Goal: Task Accomplishment & Management: Manage account settings

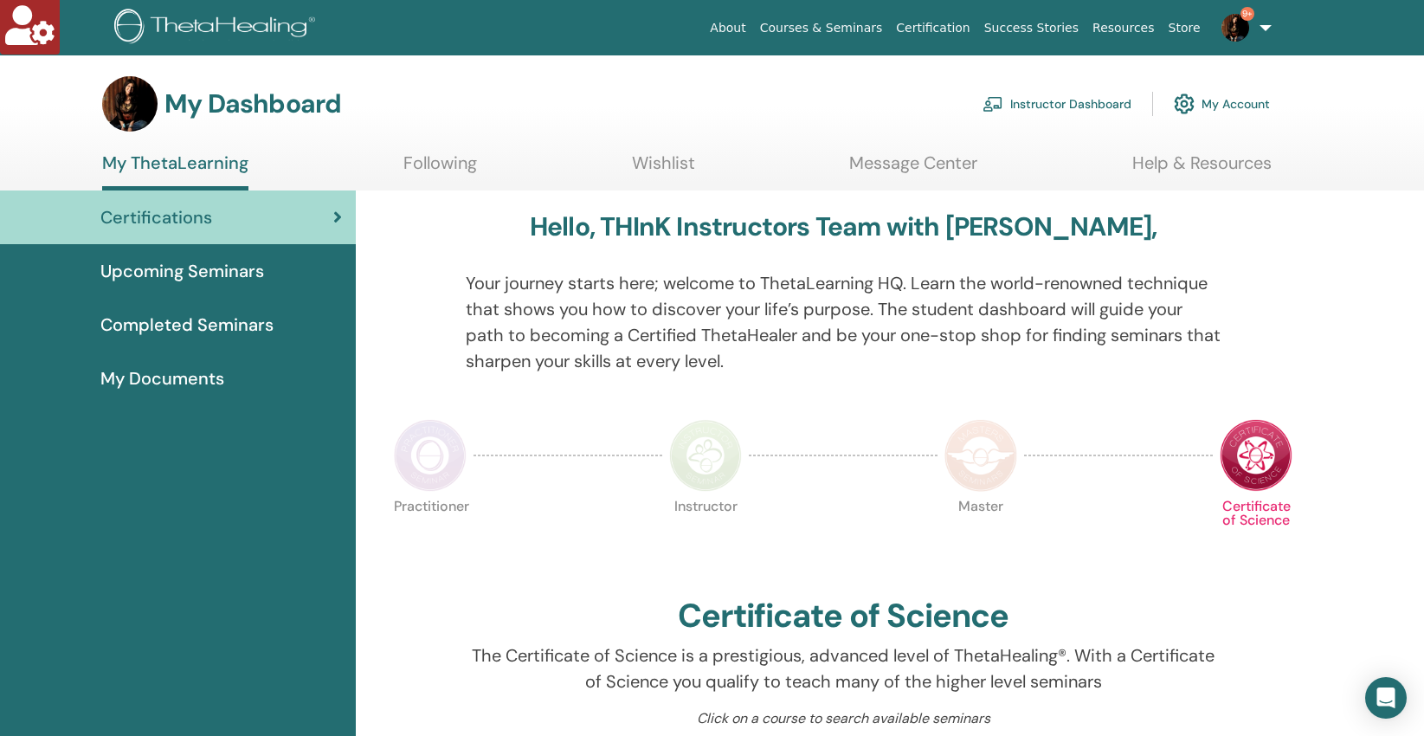
click at [1012, 100] on link "Instructor Dashboard" at bounding box center [1057, 104] width 149 height 38
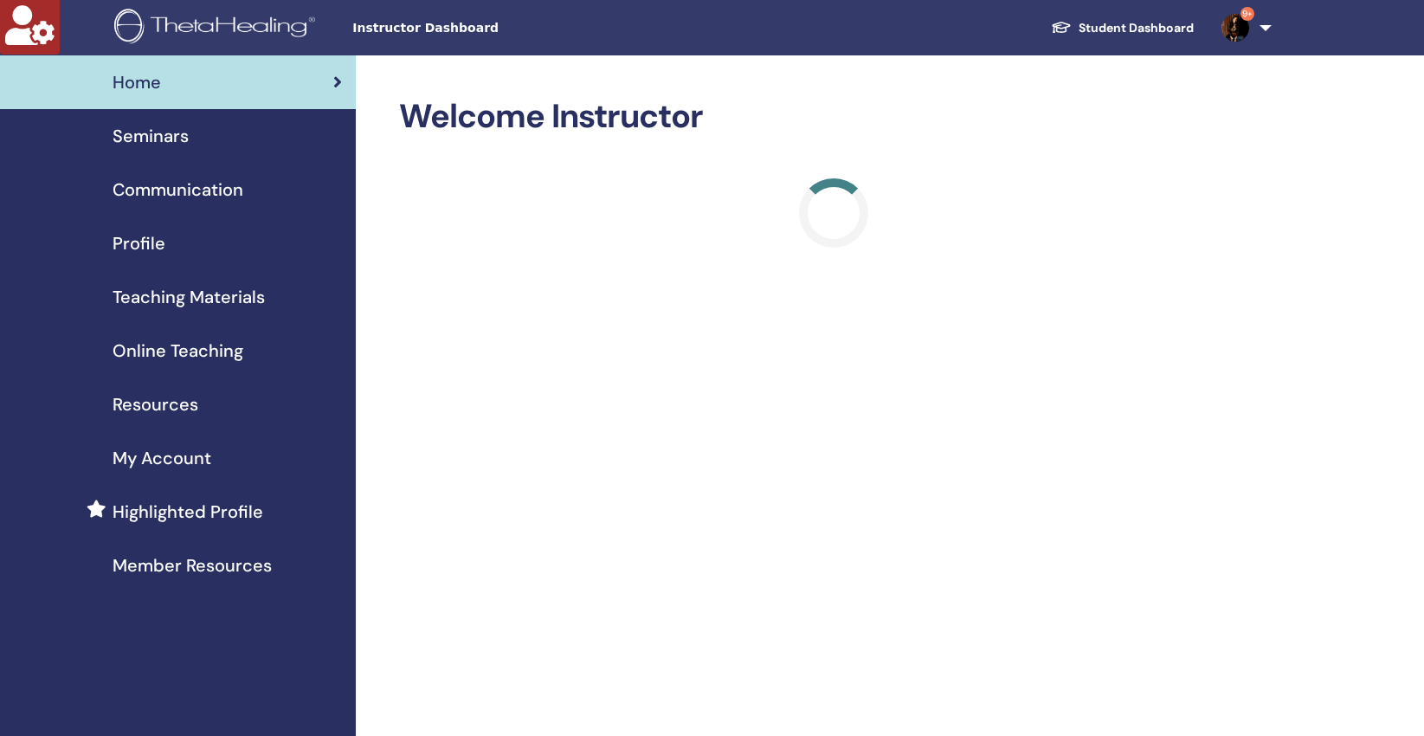
click at [147, 138] on span "Seminars" at bounding box center [151, 136] width 76 height 26
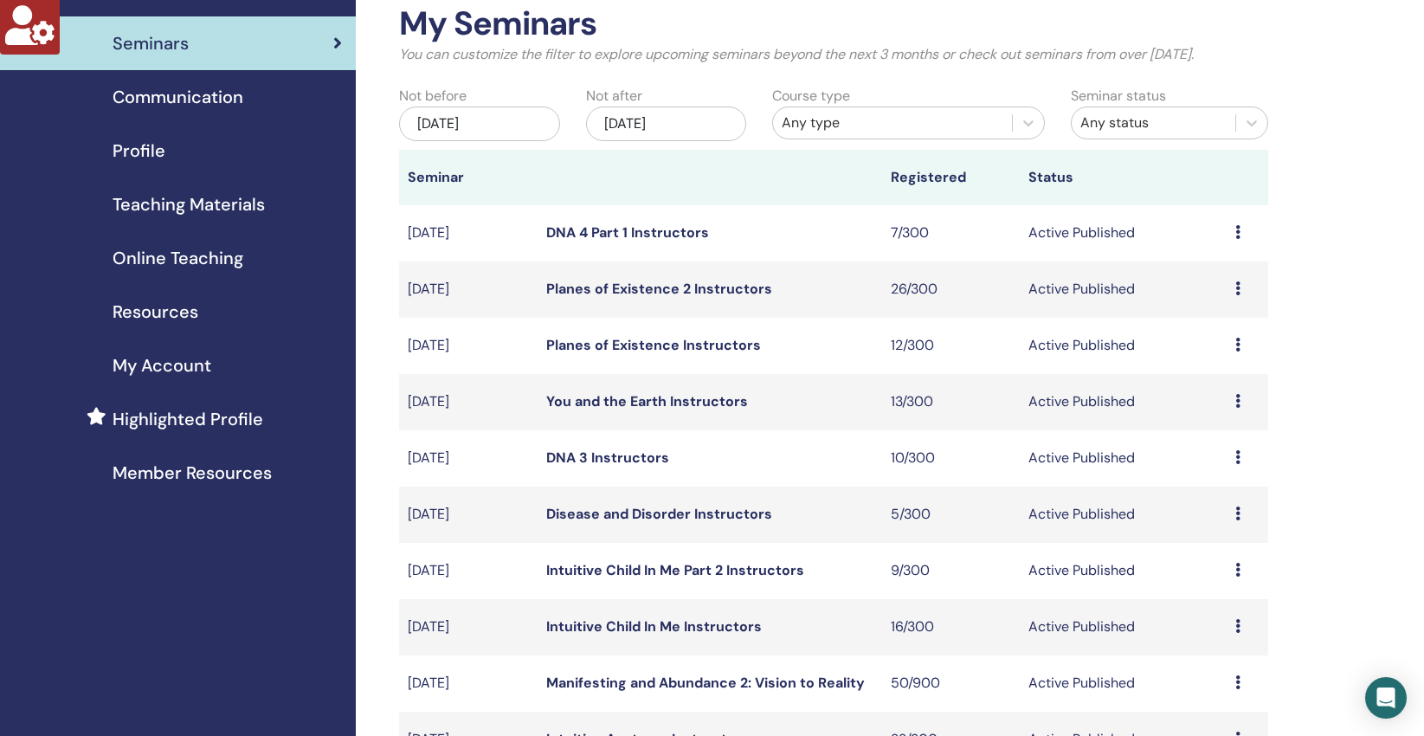
scroll to position [208, 0]
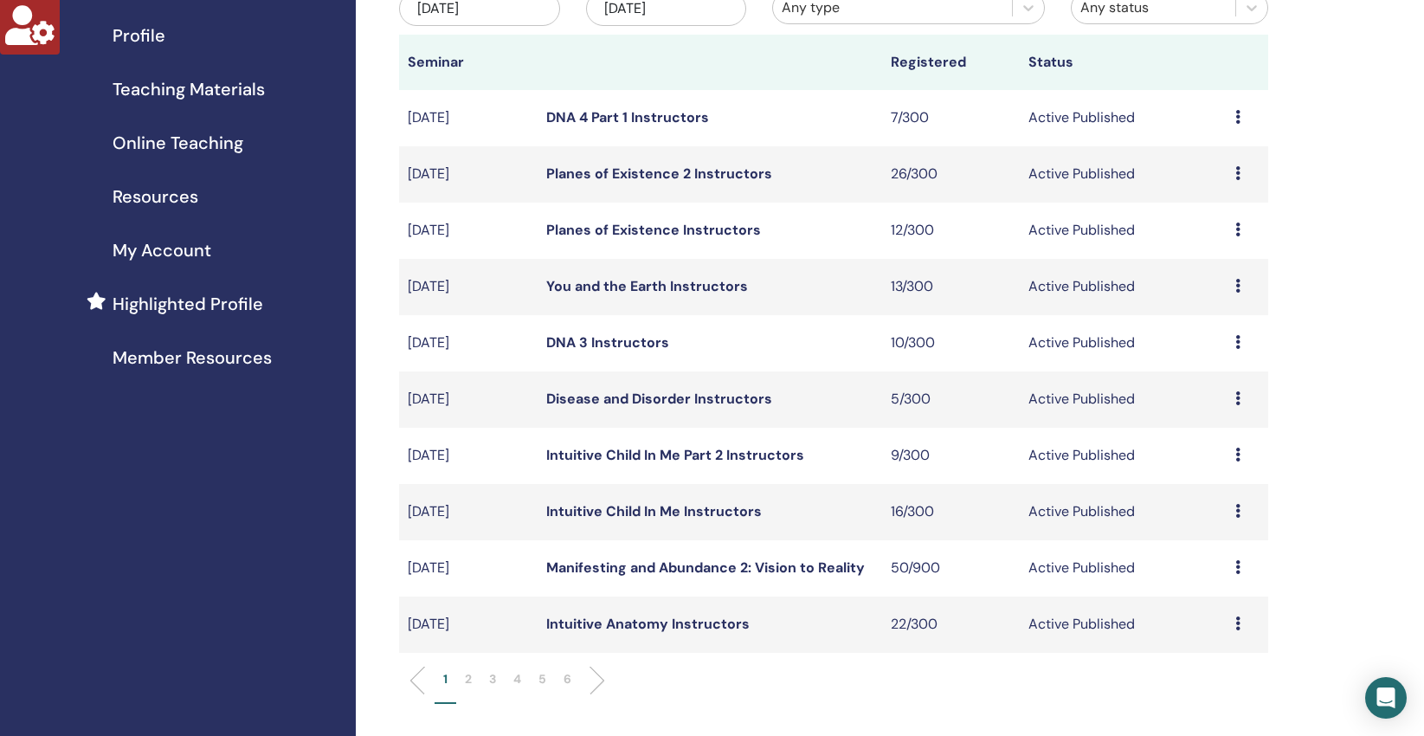
click at [1240, 565] on icon at bounding box center [1238, 567] width 5 height 14
click at [700, 572] on link "Manifesting and Abundance 2: Vision to Reality" at bounding box center [705, 567] width 319 height 18
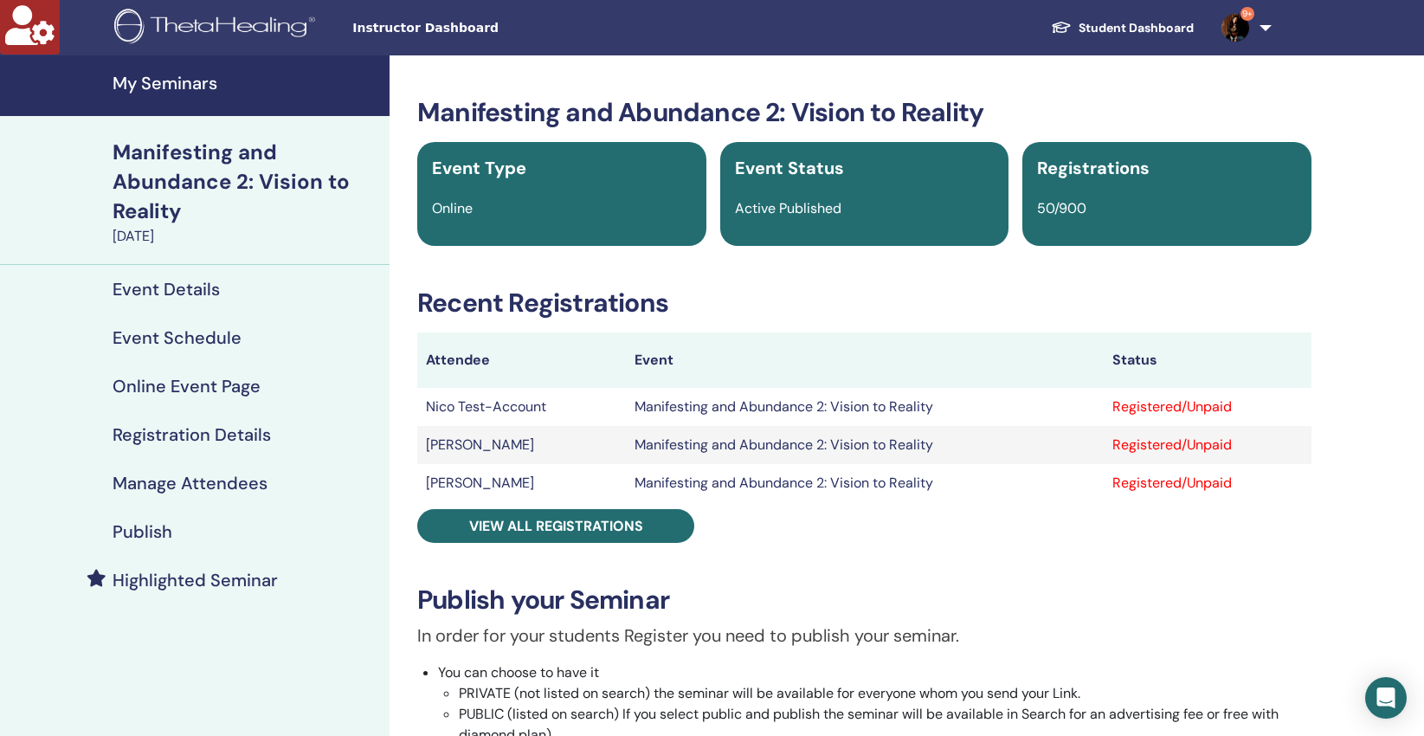
click at [238, 485] on h4 "Manage Attendees" at bounding box center [190, 483] width 155 height 21
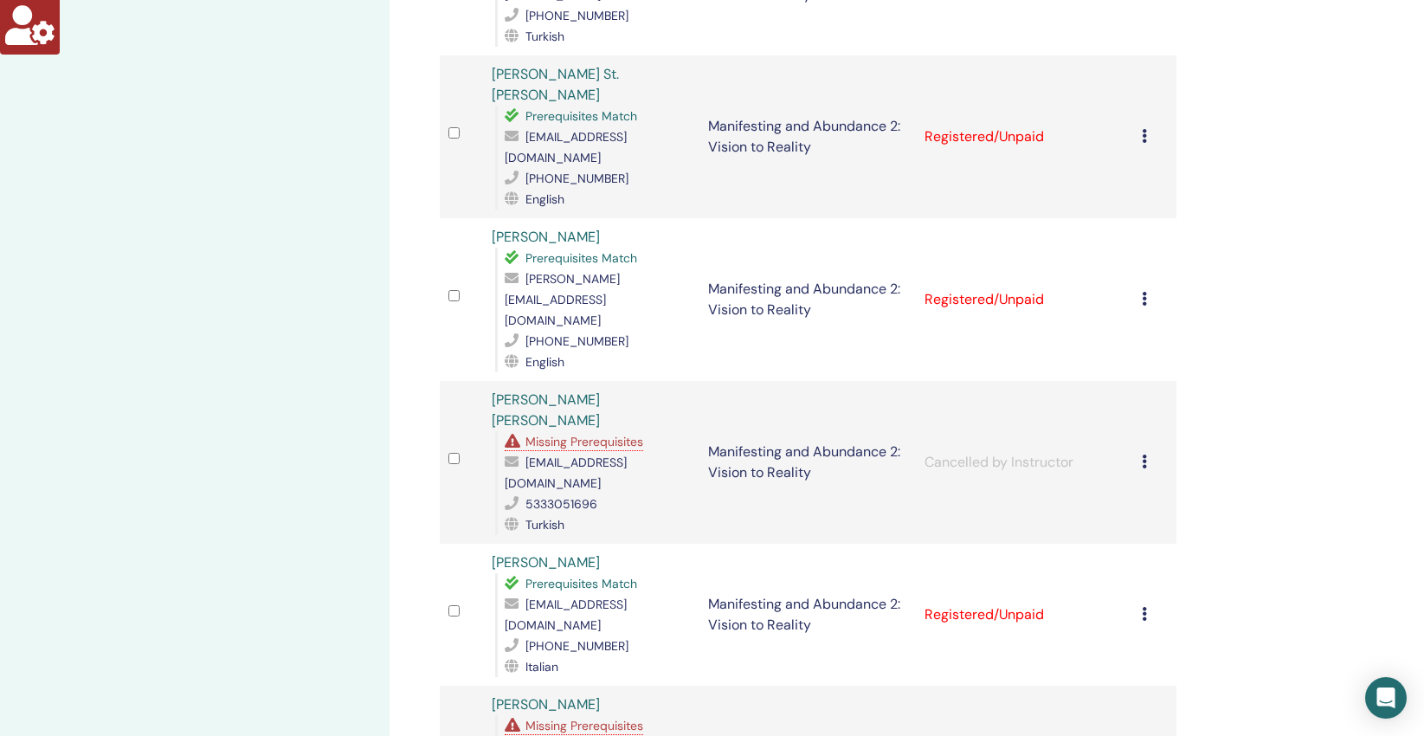
scroll to position [2108, 0]
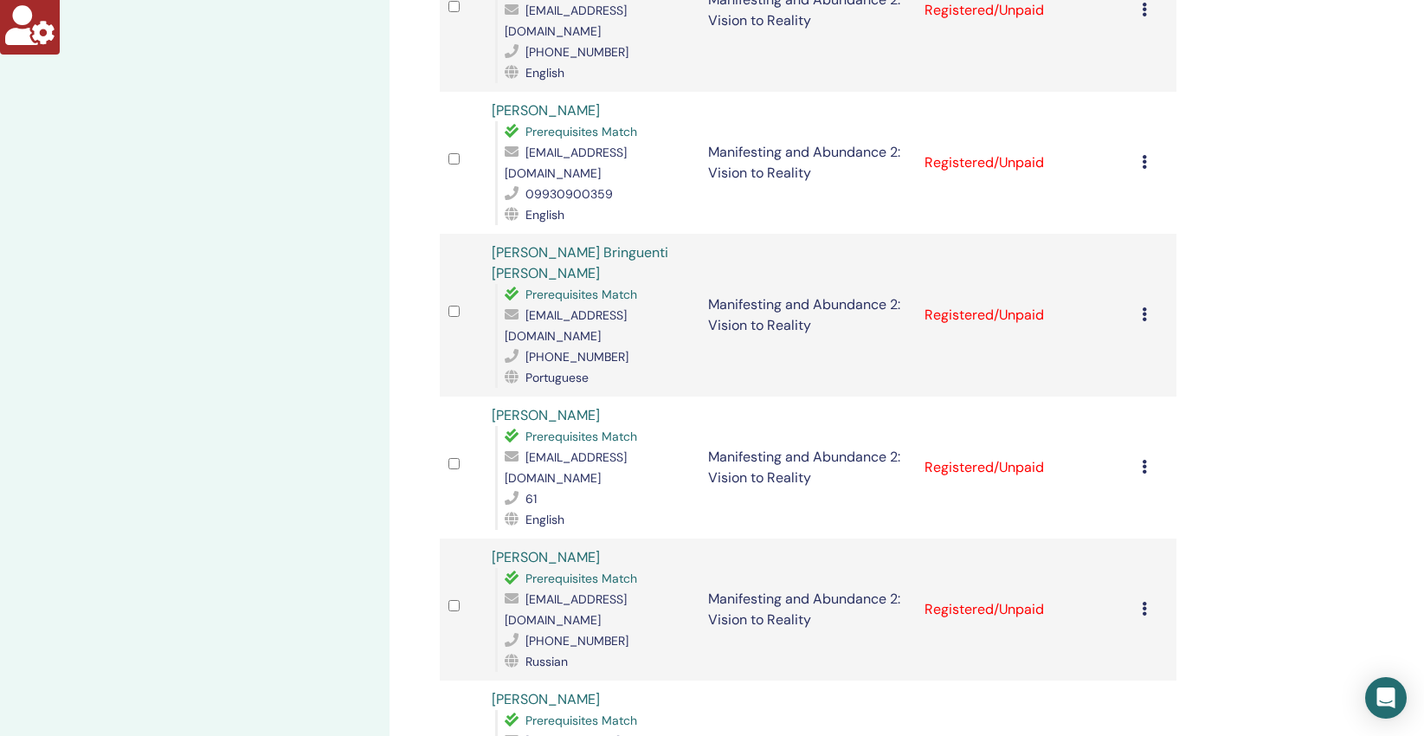
scroll to position [2341, 0]
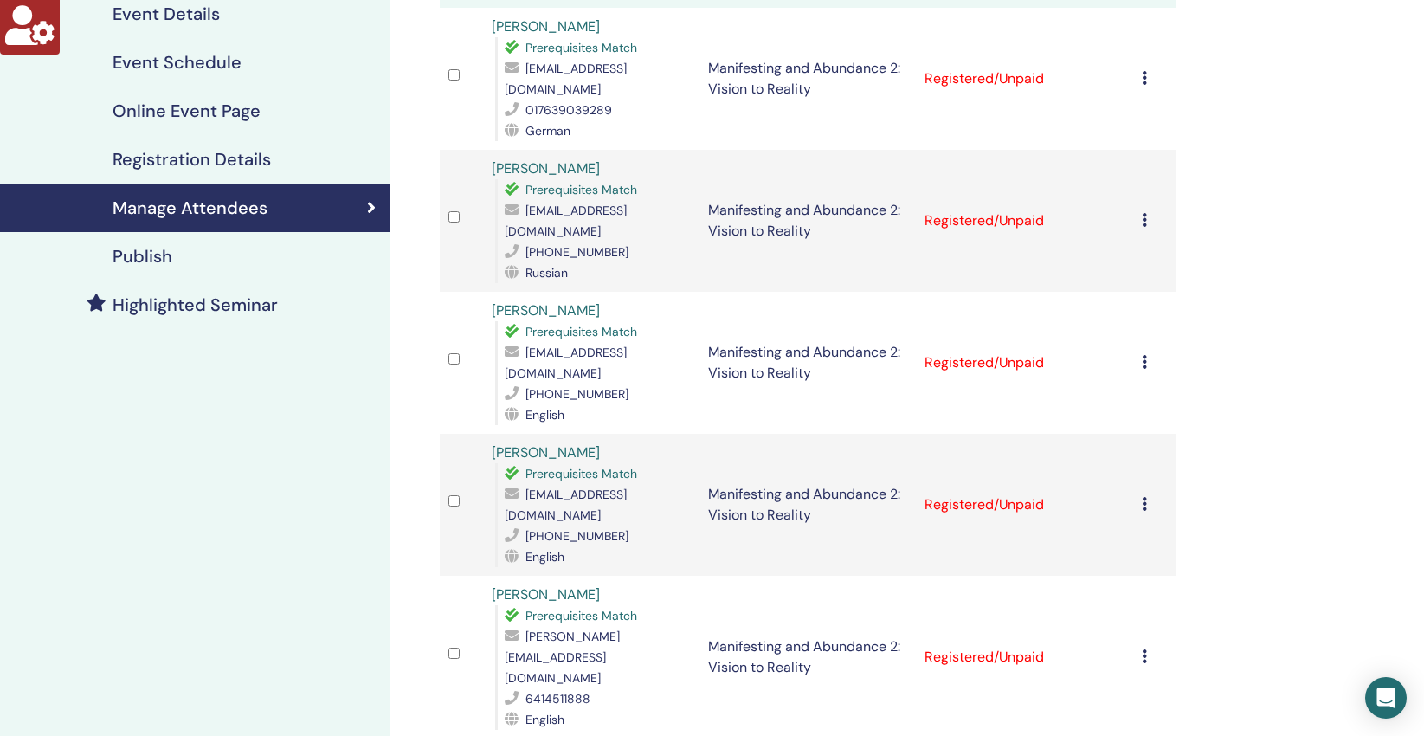
scroll to position [92, 0]
